Goal: Information Seeking & Learning: Learn about a topic

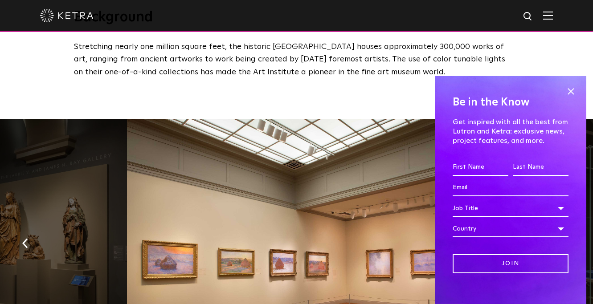
scroll to position [395, 0]
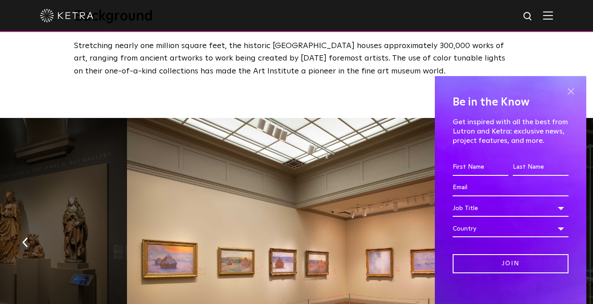
click at [571, 89] on span at bounding box center [570, 91] width 13 height 13
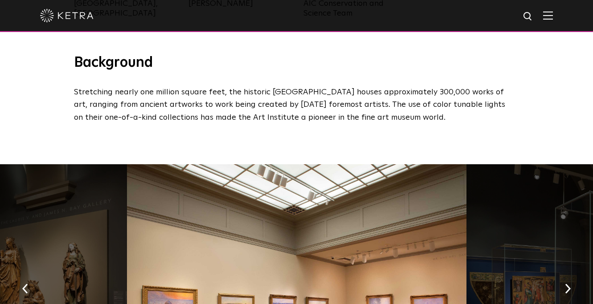
scroll to position [295, 0]
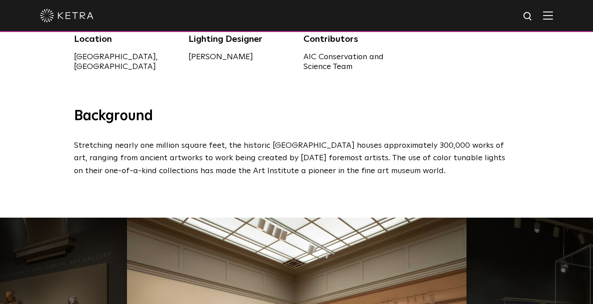
drag, startPoint x: 408, startPoint y: 174, endPoint x: 70, endPoint y: 138, distance: 340.2
click at [70, 138] on div "Background Stretching nearly one million square feet, the historic [GEOGRAPHIC_…" at bounding box center [296, 142] width 463 height 70
copy p "Stretching nearly one million square feet, the historic Art Institute of Chicag…"
click at [164, 118] on h3 "Background" at bounding box center [297, 116] width 446 height 19
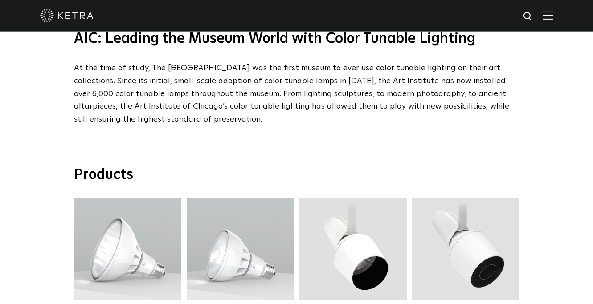
scroll to position [2414, 0]
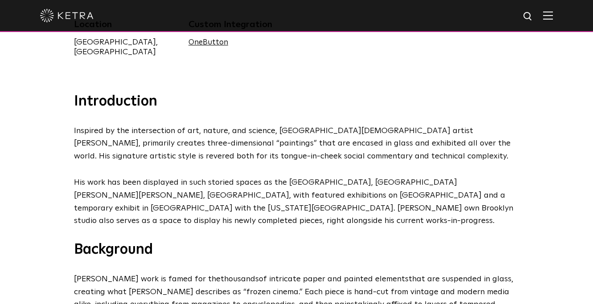
scroll to position [320, 0]
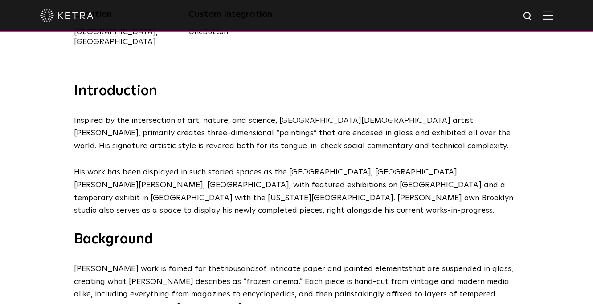
click at [274, 146] on div "Introduction Inspired by the intersection of art, nature, and science, Brooklyn…" at bounding box center [296, 211] width 463 height 258
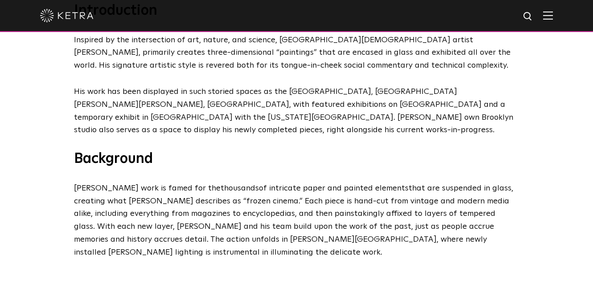
scroll to position [448, 0]
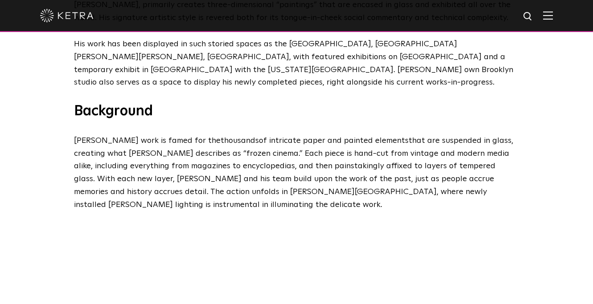
click at [222, 145] on span "are suspended in glass, creating what Yellin describes as “frozen cinema.” Each…" at bounding box center [293, 173] width 439 height 72
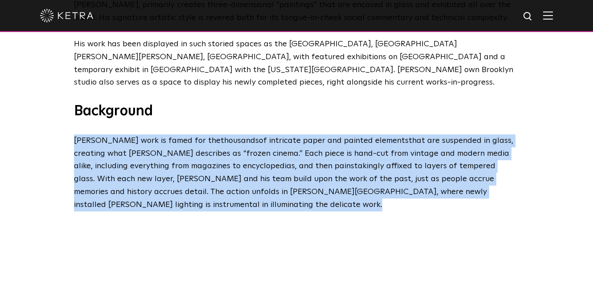
drag, startPoint x: 496, startPoint y: 186, endPoint x: 75, endPoint y: 137, distance: 423.5
click at [75, 137] on p "Yellin’s work is famed for the t housands of intricate paper and painted elemen…" at bounding box center [294, 173] width 441 height 77
copy span "Yellin’s work is famed for the t housands of intricate paper and painted elemen…"
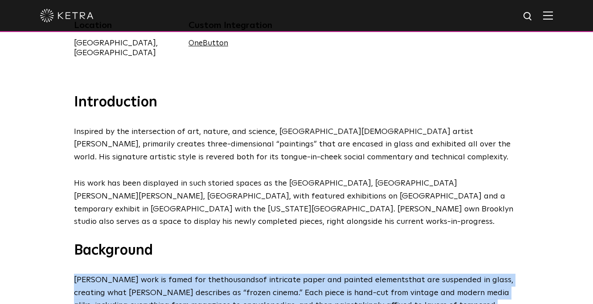
scroll to position [0, 0]
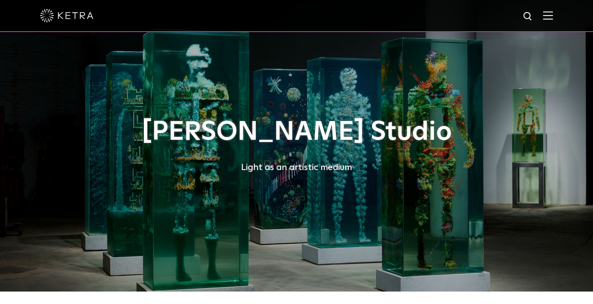
click at [554, 15] on div at bounding box center [296, 16] width 593 height 32
click at [550, 17] on img at bounding box center [548, 15] width 10 height 8
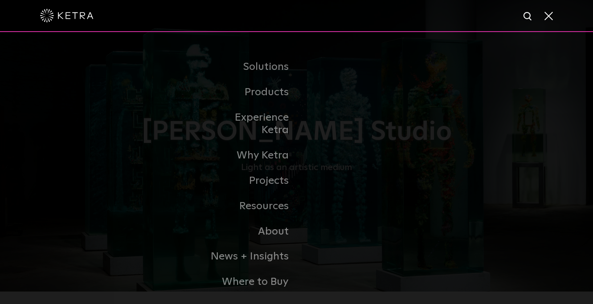
click at [526, 14] on img at bounding box center [528, 16] width 11 height 11
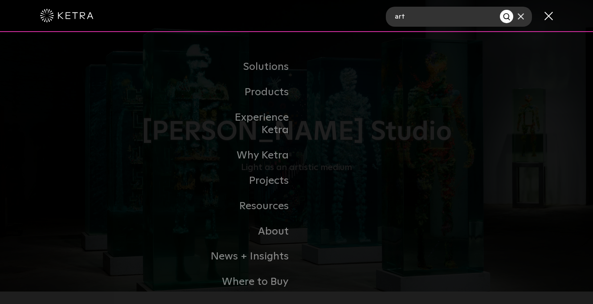
type input "art"
click at [500, 10] on button "Search" at bounding box center [506, 16] width 13 height 13
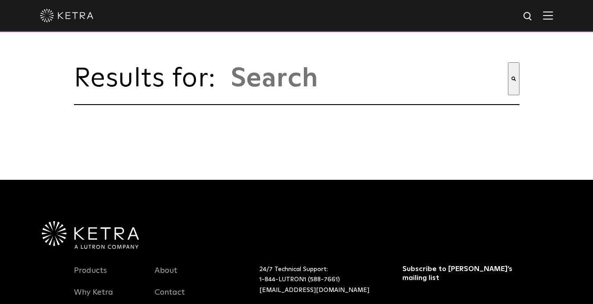
type input "art"
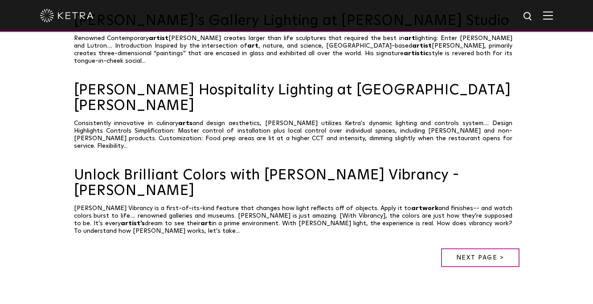
scroll to position [658, 0]
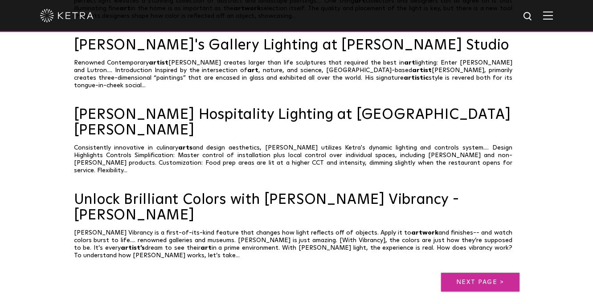
click at [474, 273] on link "Next page >" at bounding box center [480, 282] width 78 height 19
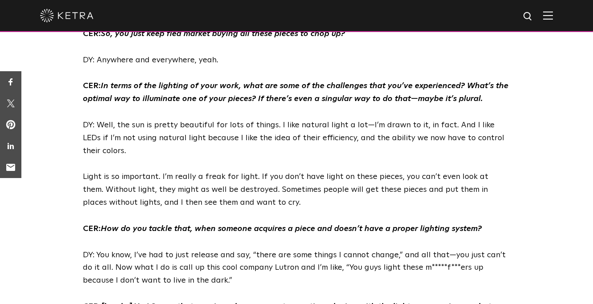
scroll to position [1974, 0]
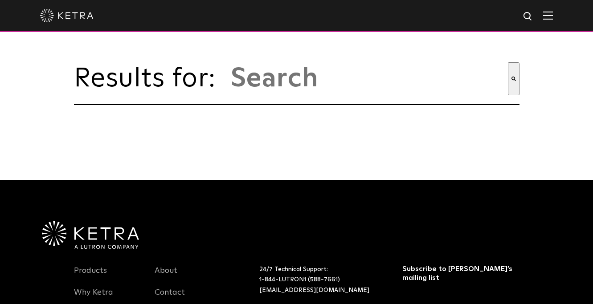
type input "art"
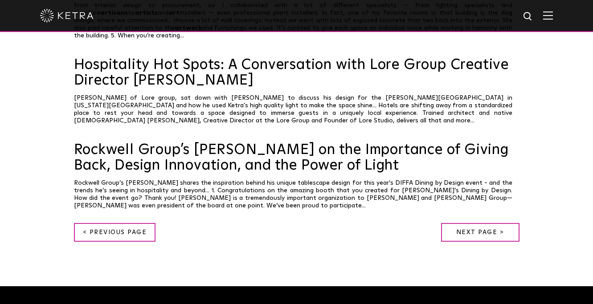
scroll to position [792, 0]
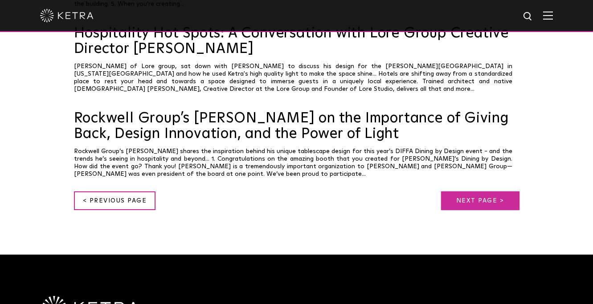
click at [451, 192] on link "Next page >" at bounding box center [480, 201] width 78 height 19
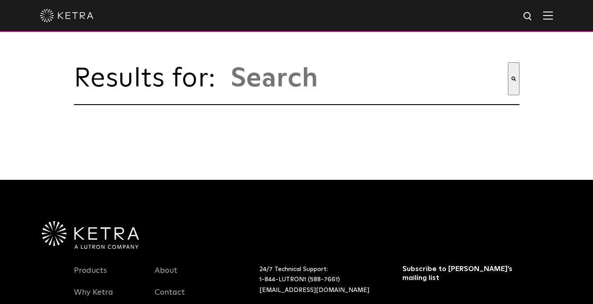
type input "art"
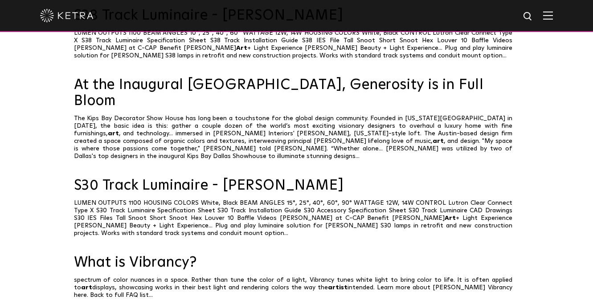
scroll to position [612, 0]
